Goal: Find specific page/section: Locate a particular part of the current website

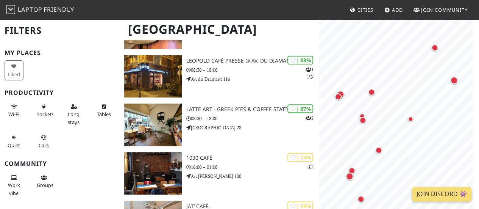
scroll to position [114, 0]
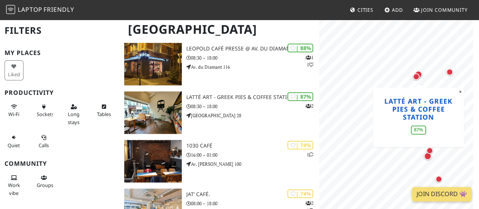
click at [421, 99] on div "MapLibre | Protomaps © OpenStreetMap Latté Art - Greek Pies & Coffee Station 87…" at bounding box center [399, 123] width 160 height 209
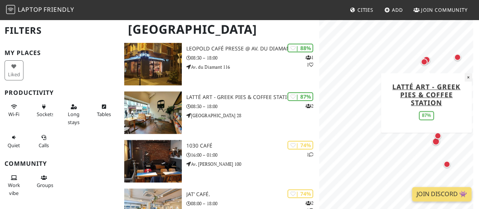
click at [467, 76] on button "×" at bounding box center [468, 77] width 7 height 8
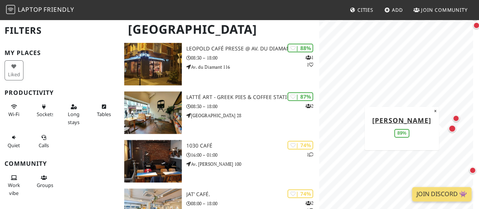
click at [453, 127] on div "Map marker" at bounding box center [453, 129] width 8 height 8
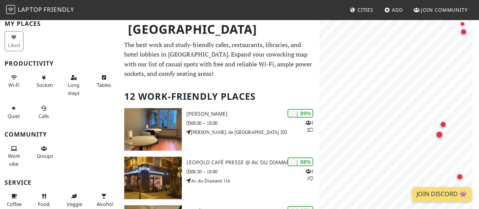
scroll to position [0, 0]
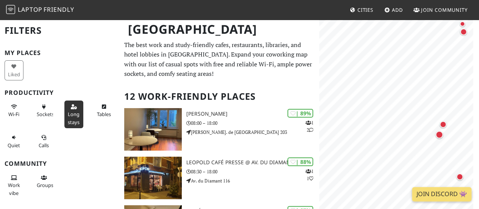
click at [75, 118] on span "Long stays" at bounding box center [74, 118] width 12 height 14
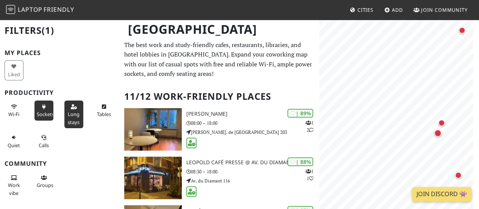
click at [39, 113] on span "Sockets" at bounding box center [45, 114] width 17 height 7
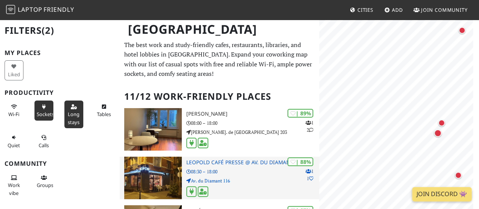
click at [233, 169] on p "08:30 – 18:00" at bounding box center [252, 171] width 133 height 7
